Goal: Task Accomplishment & Management: Manage account settings

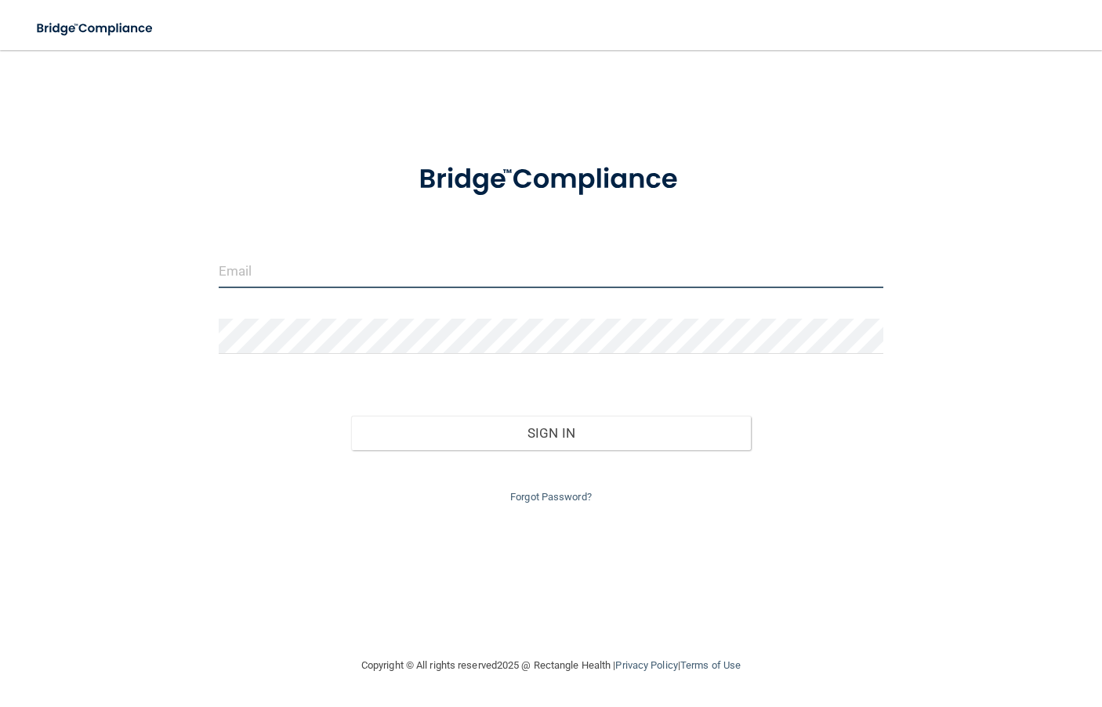
click at [356, 270] on input "email" at bounding box center [551, 270] width 665 height 35
type input "[EMAIL_ADDRESS][DOMAIN_NAME]"
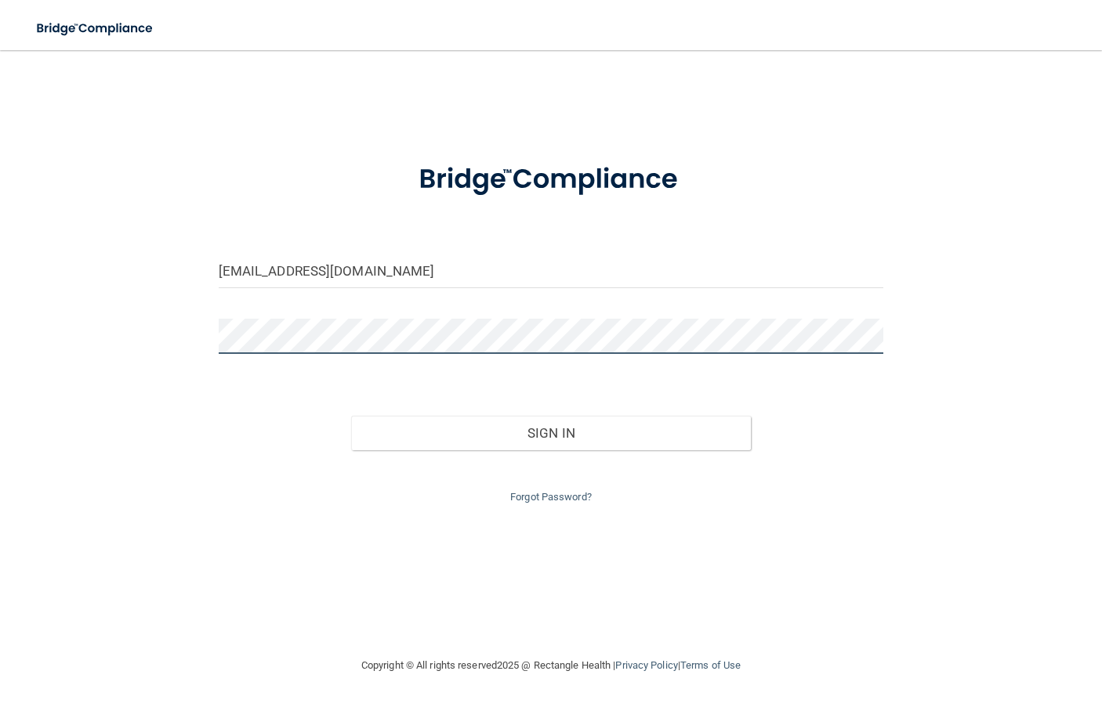
click at [351, 416] on button "Sign In" at bounding box center [550, 433] width 399 height 34
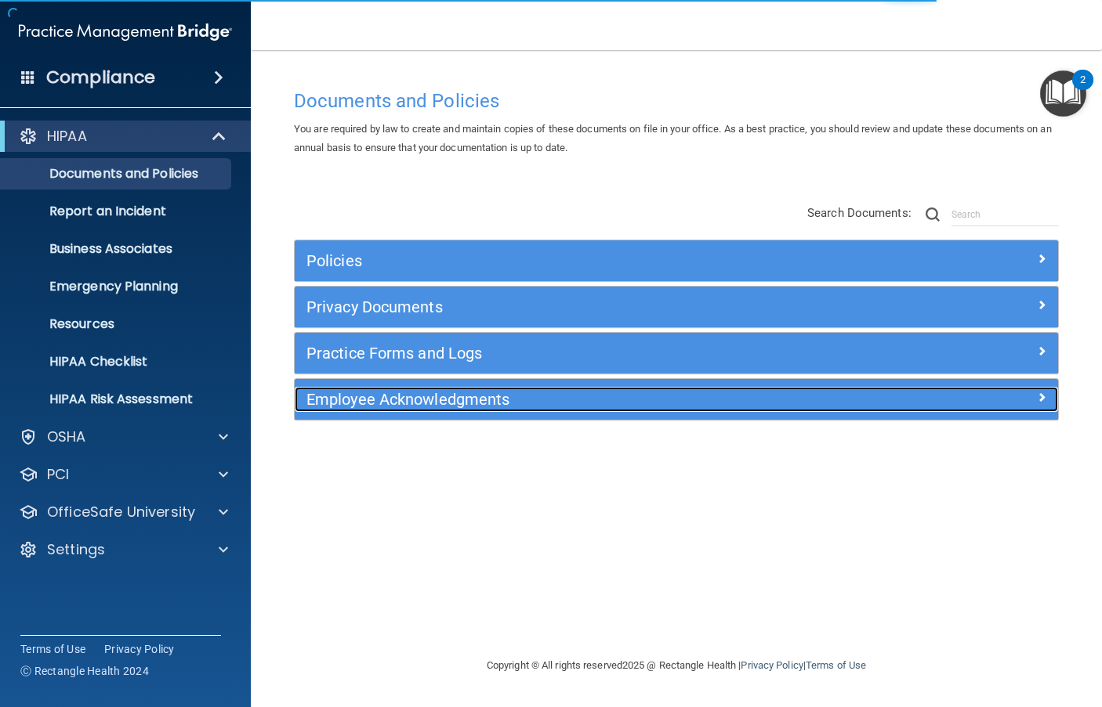
click at [1044, 398] on span at bounding box center [1041, 397] width 9 height 19
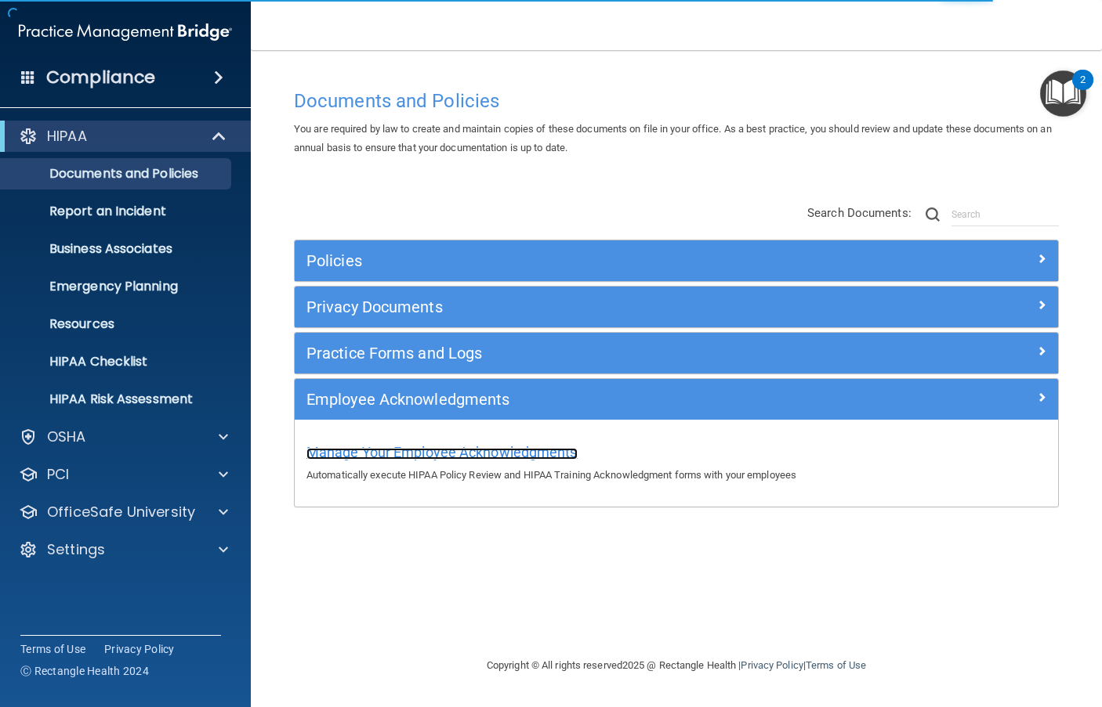
click at [483, 449] on span "Manage Your Employee Acknowledgments" at bounding box center [441, 452] width 271 height 16
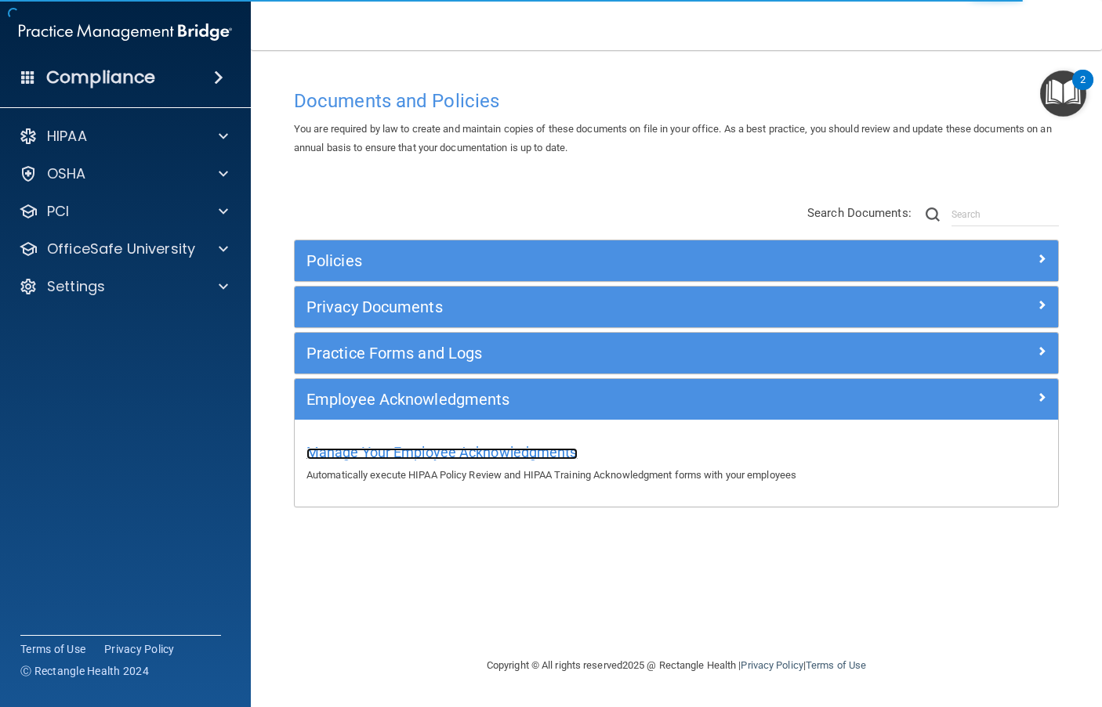
click at [477, 457] on span "Manage Your Employee Acknowledgments" at bounding box center [441, 452] width 271 height 16
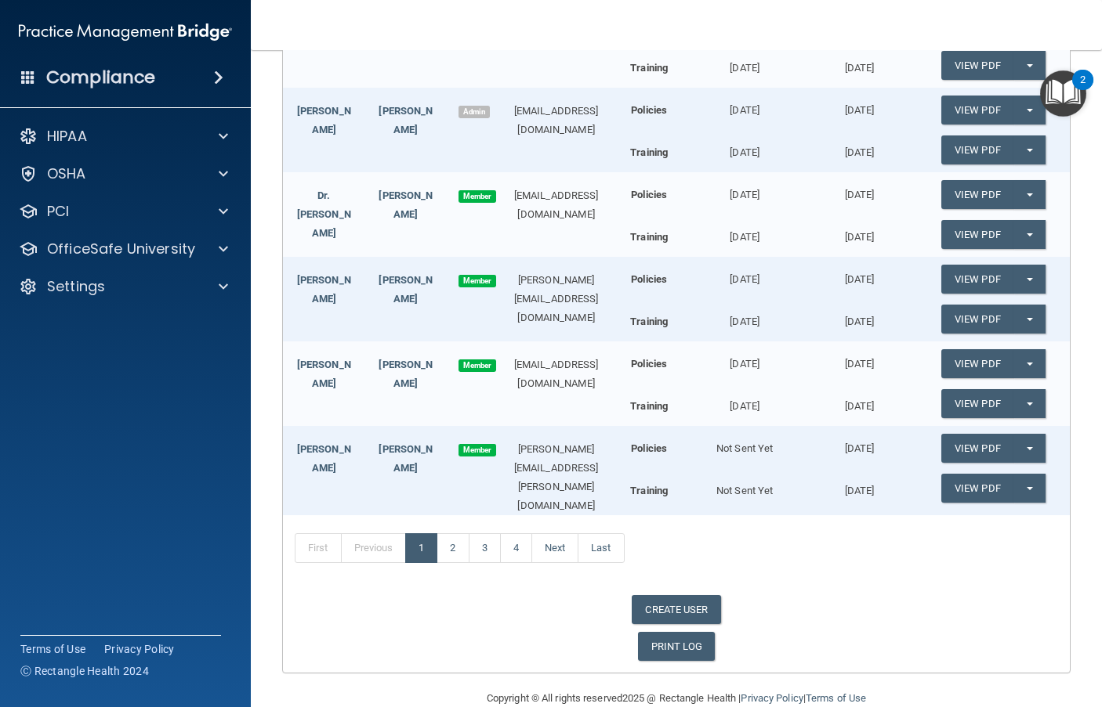
scroll to position [313, 0]
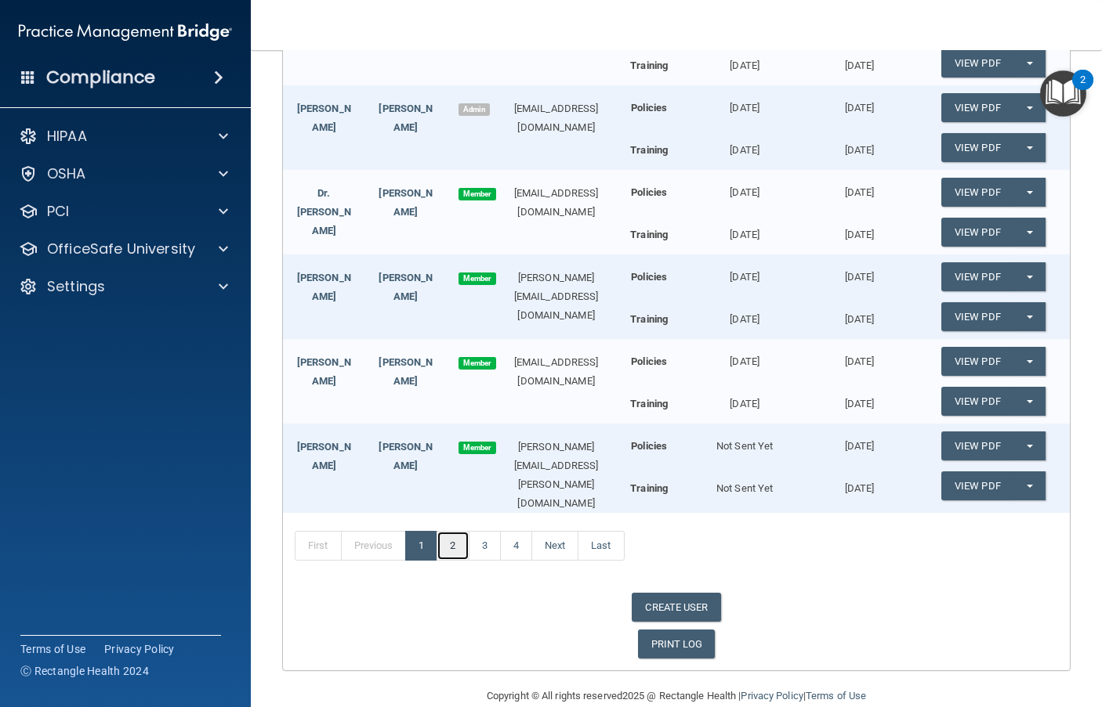
click at [454, 557] on link "2" at bounding box center [452, 546] width 32 height 30
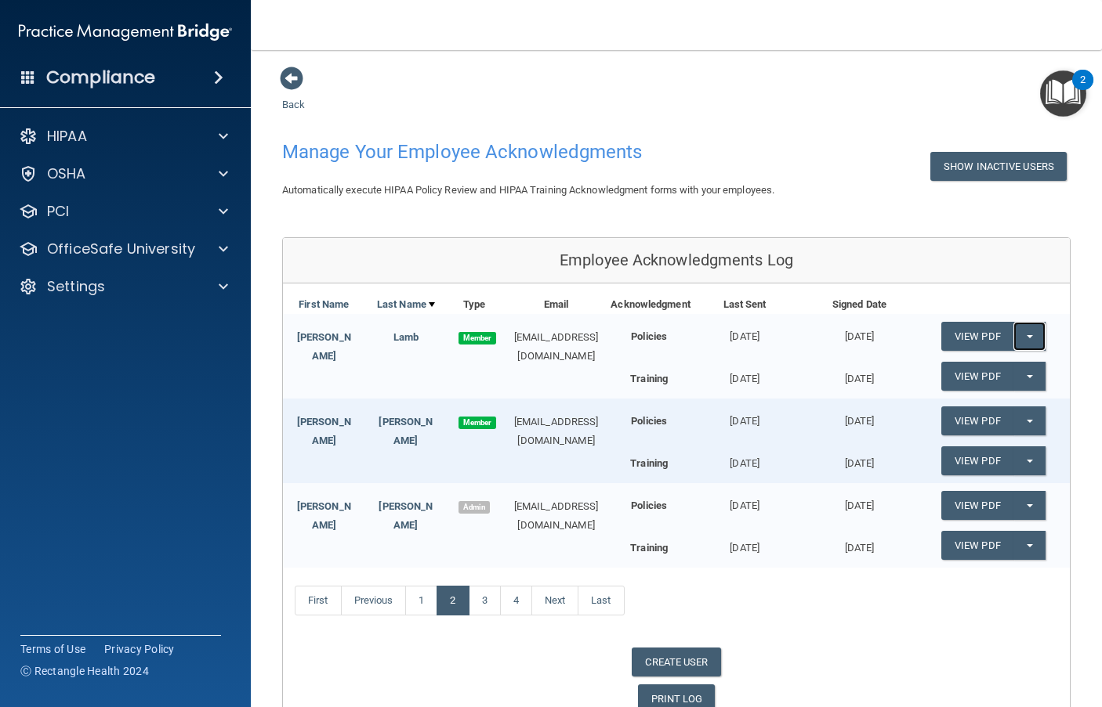
click at [1026, 351] on button "Split button!" at bounding box center [1029, 336] width 32 height 29
click at [1011, 380] on link "Update Acknowledgment" at bounding box center [1013, 368] width 144 height 24
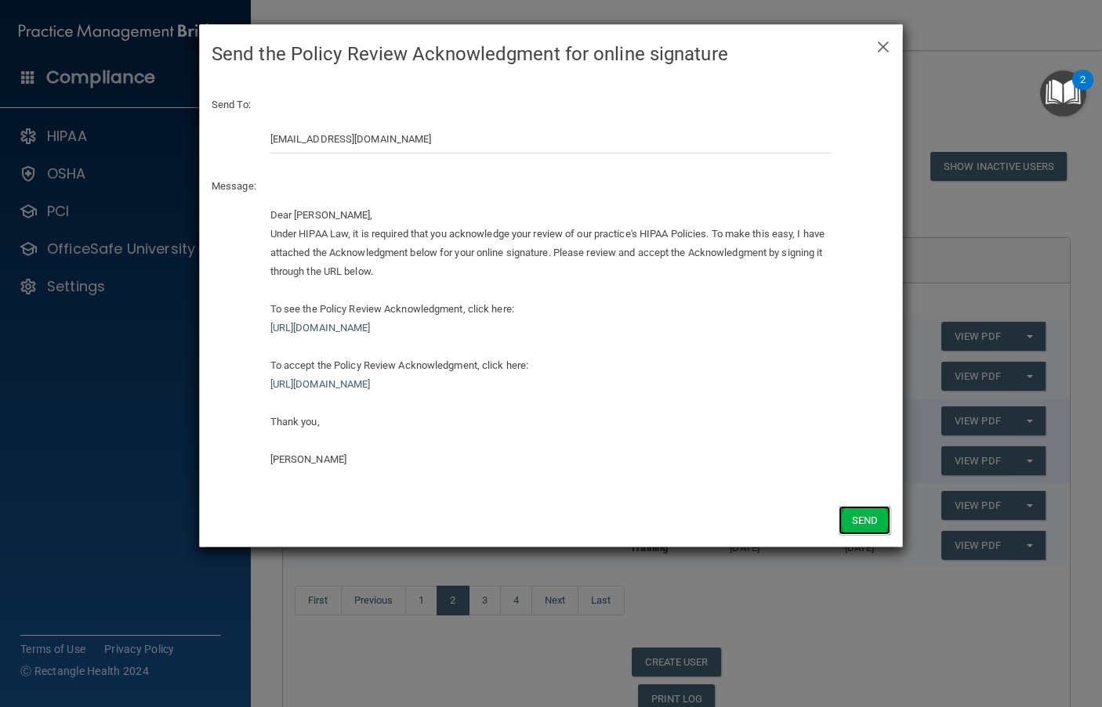
click at [856, 513] on button "Send" at bounding box center [864, 520] width 52 height 29
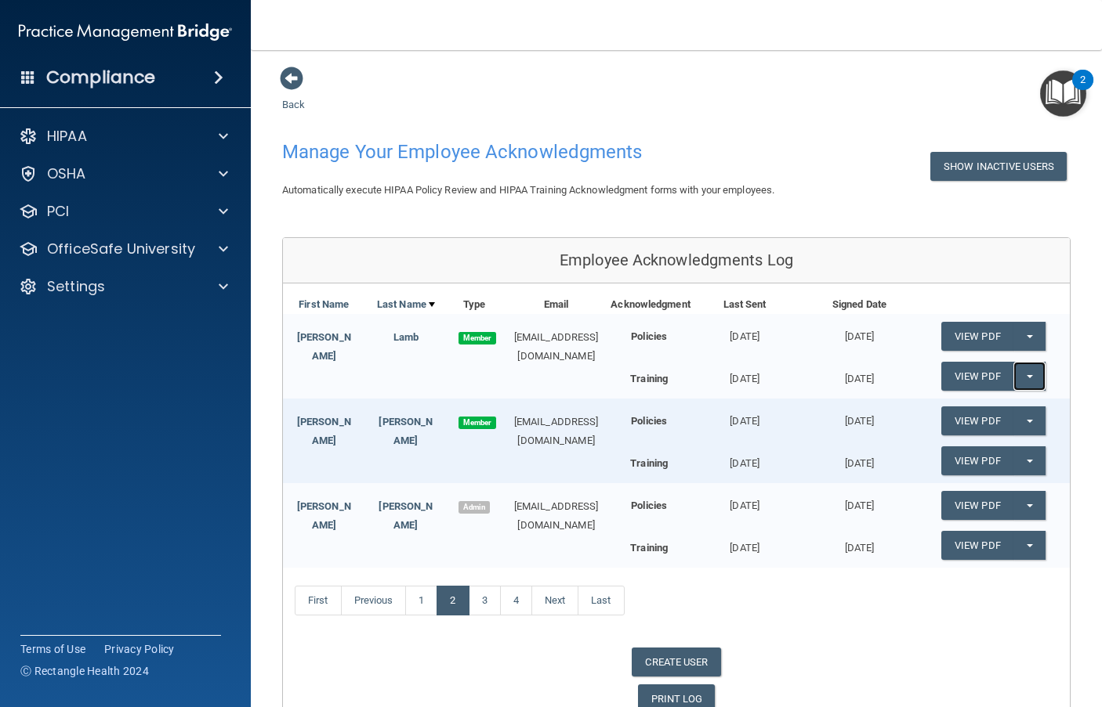
click at [1018, 391] on button "Split button!" at bounding box center [1029, 376] width 32 height 29
click at [1033, 420] on link "Update Acknowledgment" at bounding box center [1013, 408] width 144 height 24
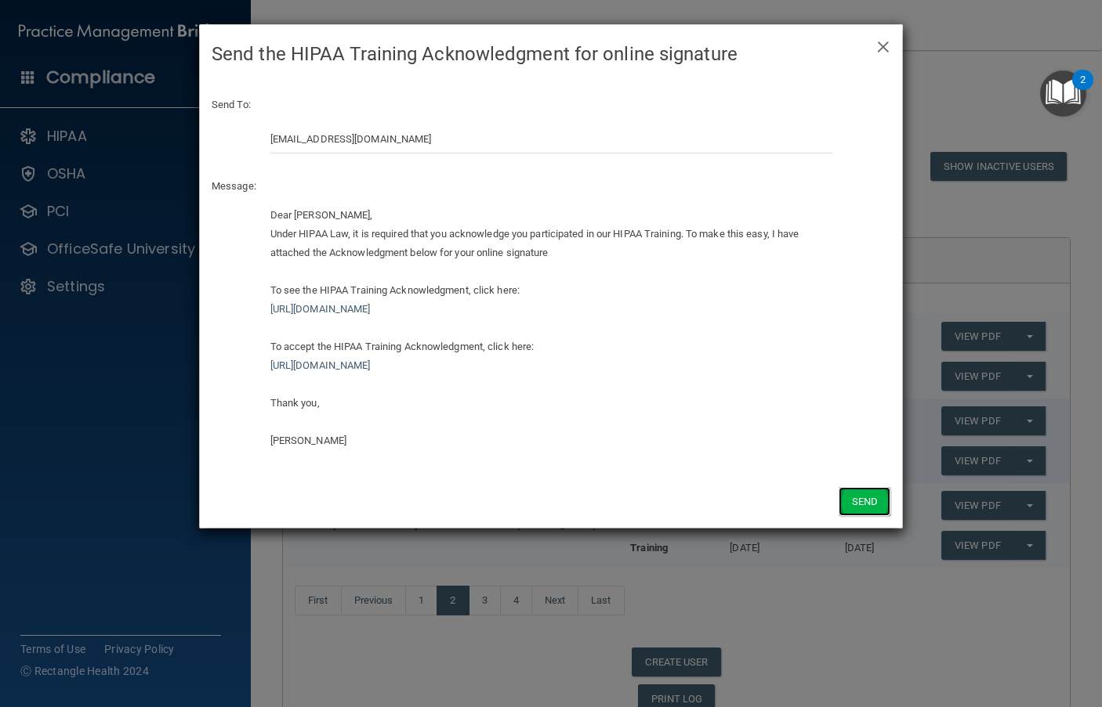
click at [851, 502] on button "Send" at bounding box center [864, 501] width 52 height 29
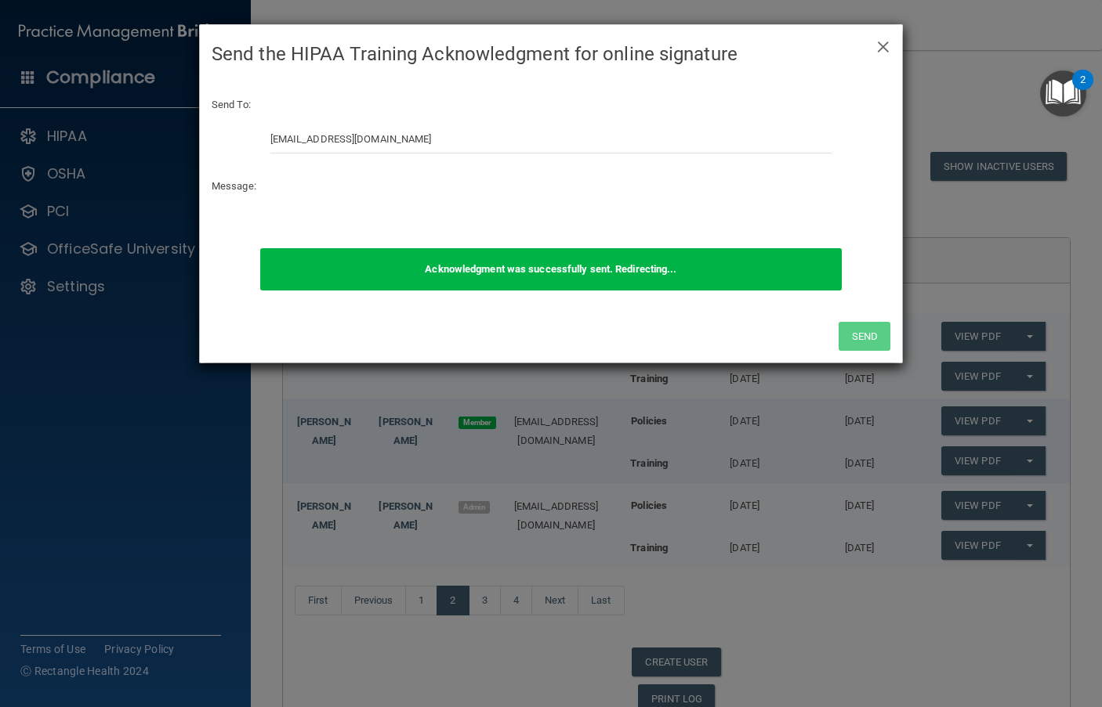
click at [875, 47] on h4 "Send the HIPAA Training Acknowledgment for online signature" at bounding box center [551, 54] width 678 height 34
